Goal: Task Accomplishment & Management: Manage account settings

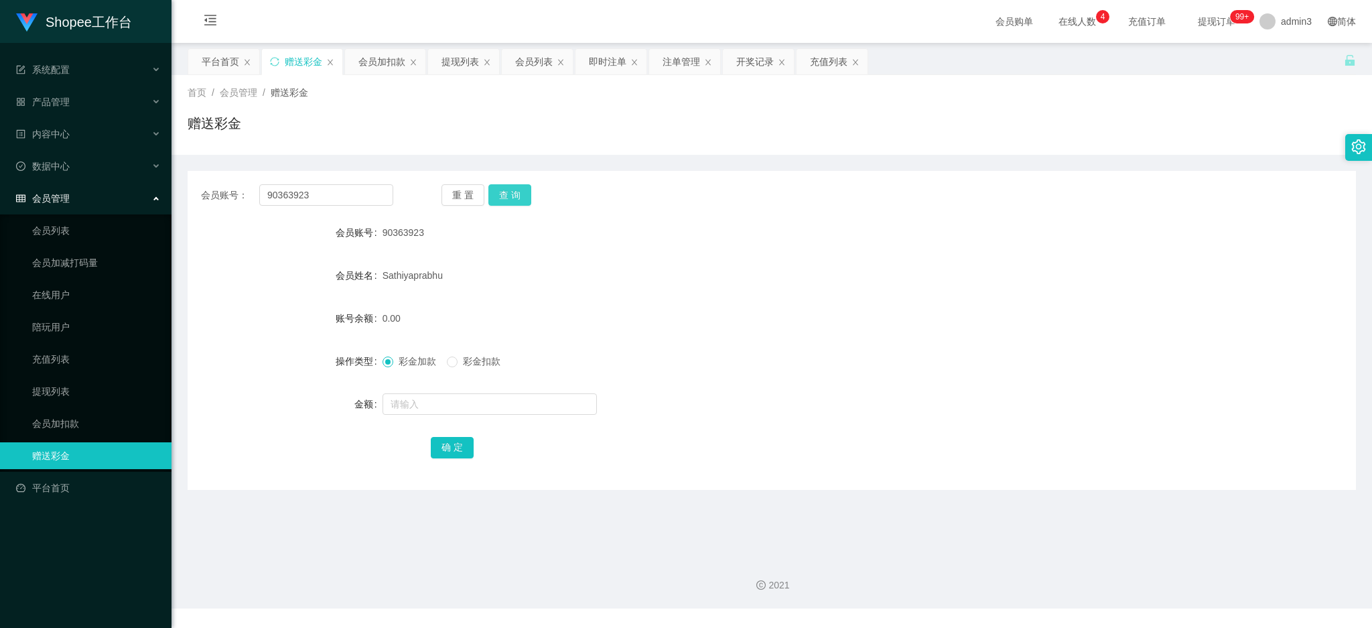
click at [517, 190] on button "查 询" at bounding box center [509, 194] width 43 height 21
click at [784, 397] on div at bounding box center [722, 404] width 681 height 27
click at [642, 225] on div "90363923" at bounding box center [722, 232] width 681 height 27
click at [379, 70] on div "会员加扣款" at bounding box center [381, 61] width 47 height 25
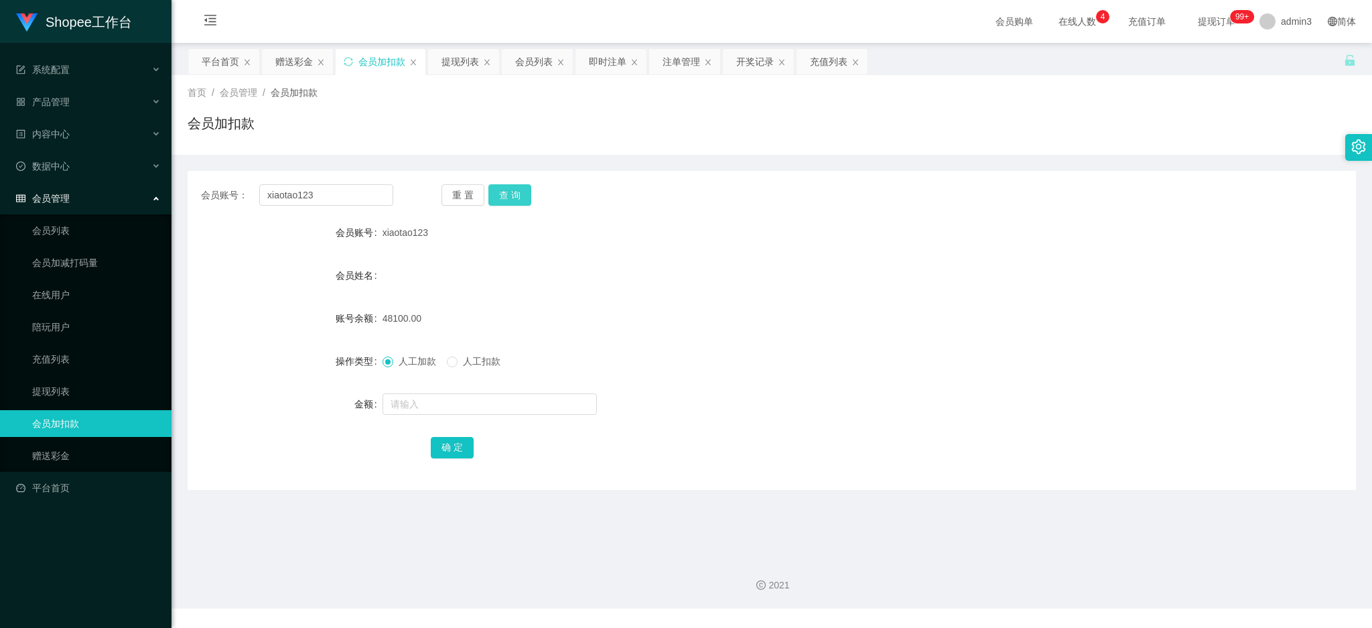
click at [501, 186] on button "查 询" at bounding box center [509, 194] width 43 height 21
click at [1281, 21] on span "admin3" at bounding box center [1296, 21] width 31 height 43
click at [1268, 73] on div "退出登录" at bounding box center [1289, 59] width 100 height 27
click at [1274, 65] on li "退出登录" at bounding box center [1289, 59] width 100 height 21
click at [741, 22] on span "认证 token 已过期，请重新登录" at bounding box center [693, 24] width 131 height 11
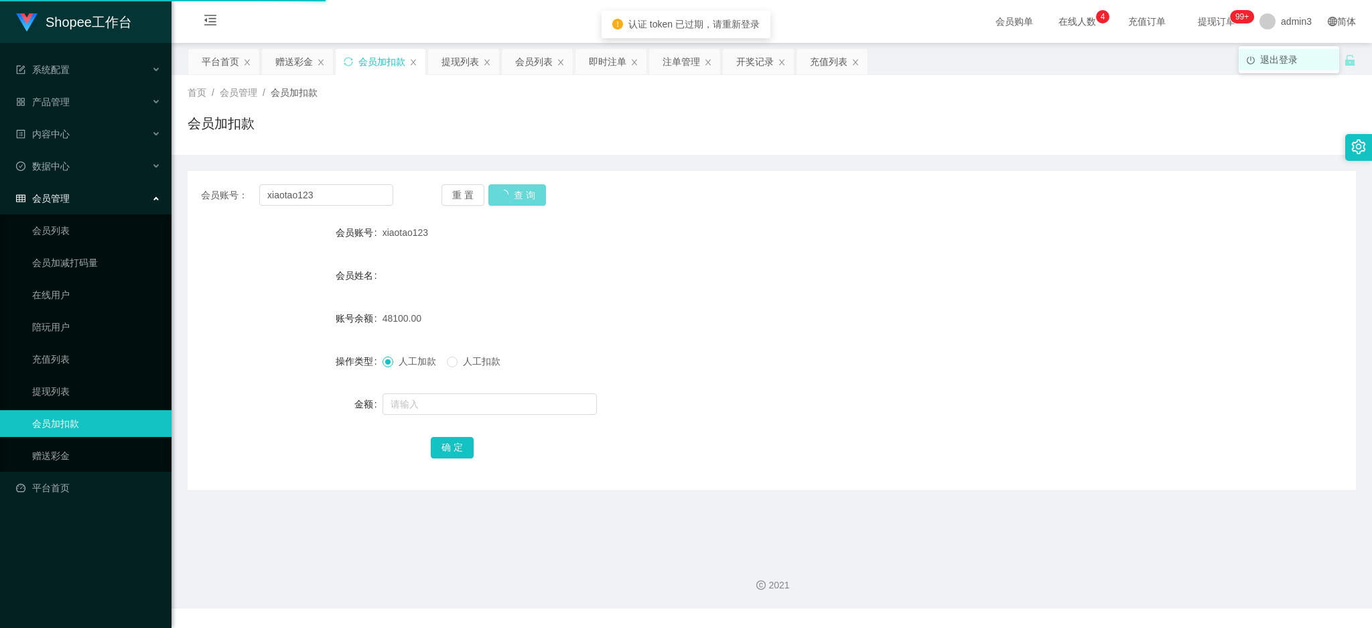
click at [1266, 58] on span "退出登录" at bounding box center [1279, 59] width 38 height 11
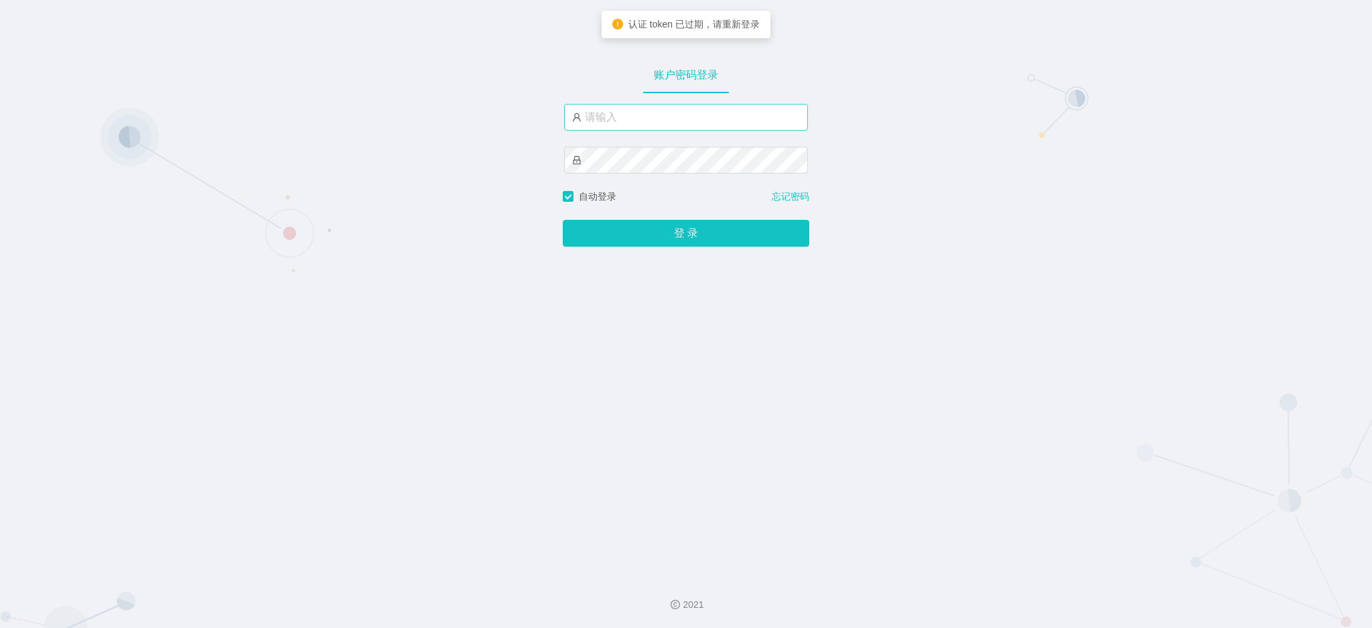
click at [605, 102] on div "账户密码登录" at bounding box center [686, 122] width 246 height 133
click at [633, 124] on input "text" at bounding box center [686, 117] width 244 height 27
type input "admin3"
click at [666, 239] on button "登 录" at bounding box center [686, 233] width 246 height 27
